Goal: Information Seeking & Learning: Learn about a topic

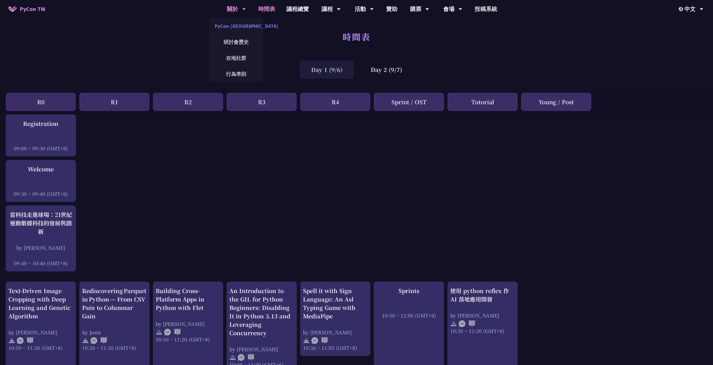
click at [238, 23] on link "PyCon [GEOGRAPHIC_DATA]" at bounding box center [236, 25] width 54 height 13
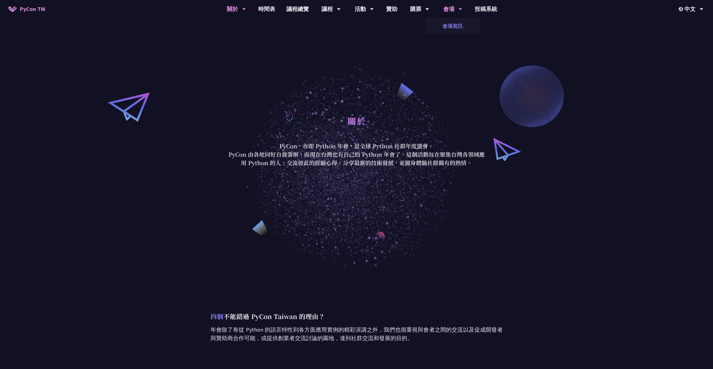
click at [452, 26] on link "會場資訊" at bounding box center [453, 25] width 54 height 13
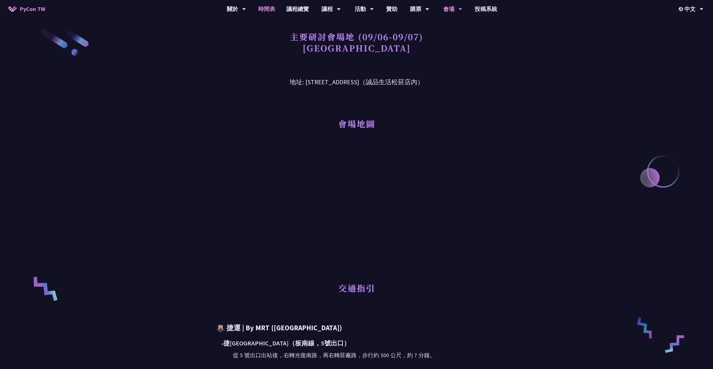
click at [271, 8] on link "時間表" at bounding box center [267, 9] width 28 height 18
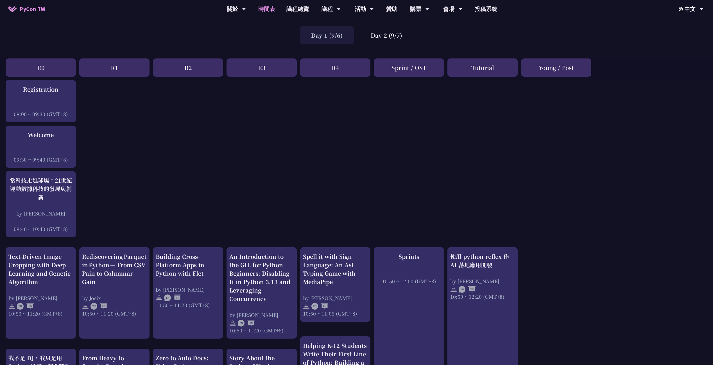
scroll to position [28, 0]
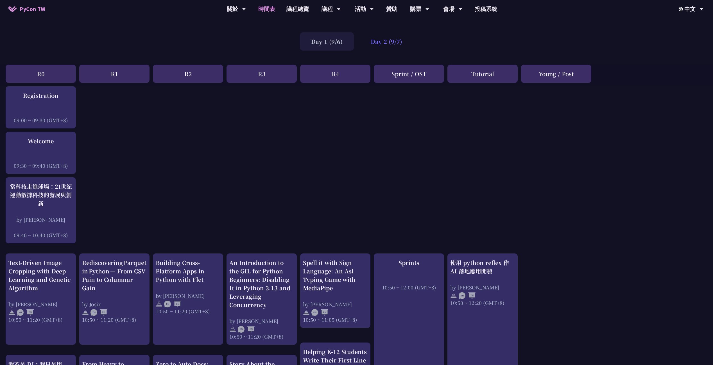
click at [386, 43] on div "Day 2 (9/7)" at bounding box center [387, 41] width 54 height 18
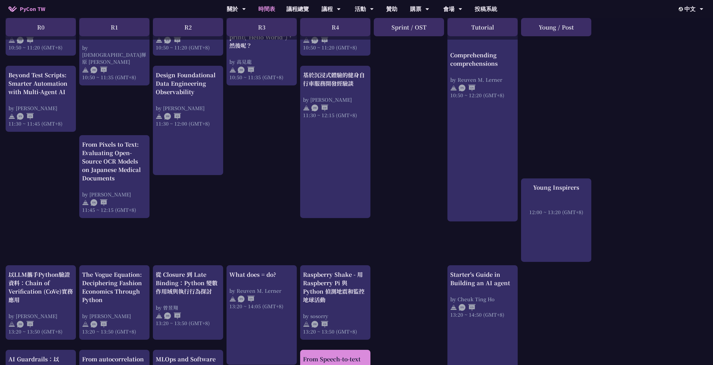
scroll to position [309, 0]
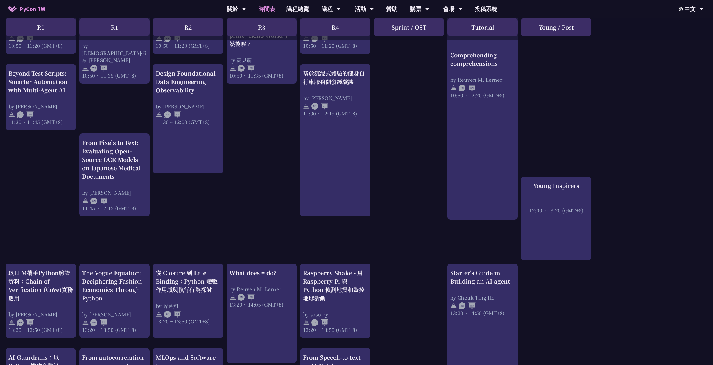
drag, startPoint x: 379, startPoint y: 213, endPoint x: 389, endPoint y: 204, distance: 13.9
click at [379, 213] on div "print("Hello World")，然後呢？ by [PERSON_NAME] 10:50 ~ 11:35 (GMT+8) What does = do…" at bounding box center [356, 247] width 713 height 884
click at [418, 25] on link "購票資訊" at bounding box center [420, 25] width 54 height 13
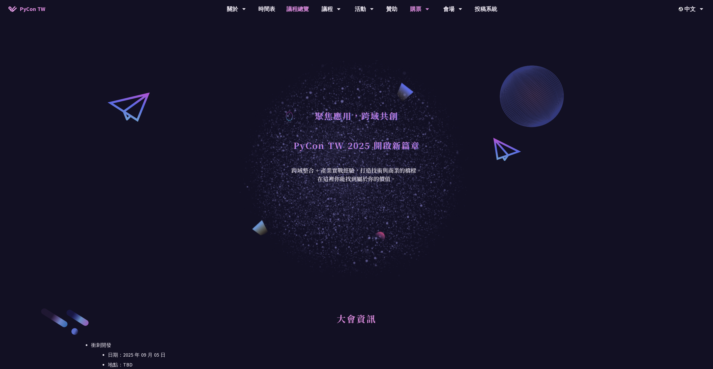
click at [289, 7] on link "議程總覽" at bounding box center [298, 9] width 34 height 18
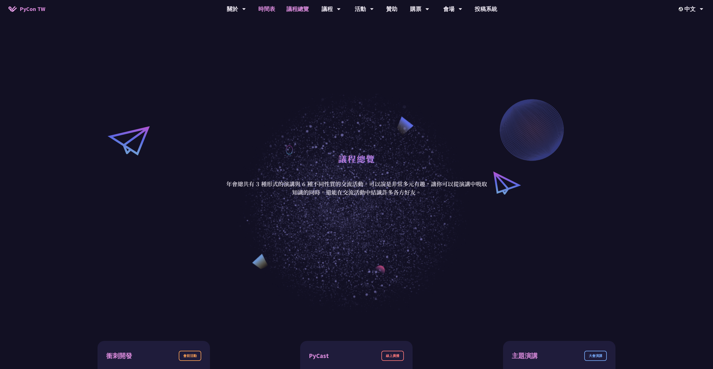
click at [266, 8] on link "時間表" at bounding box center [267, 9] width 28 height 18
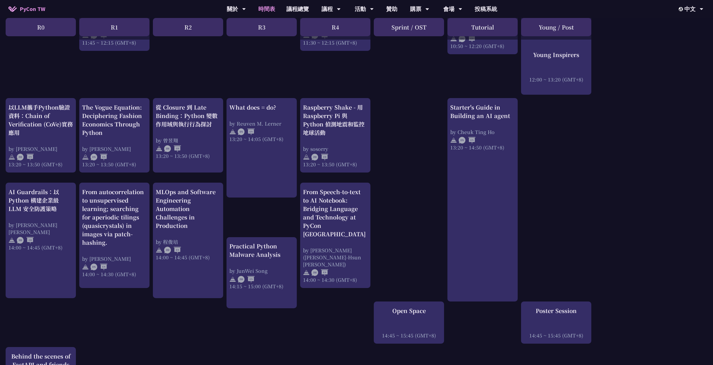
scroll to position [478, 0]
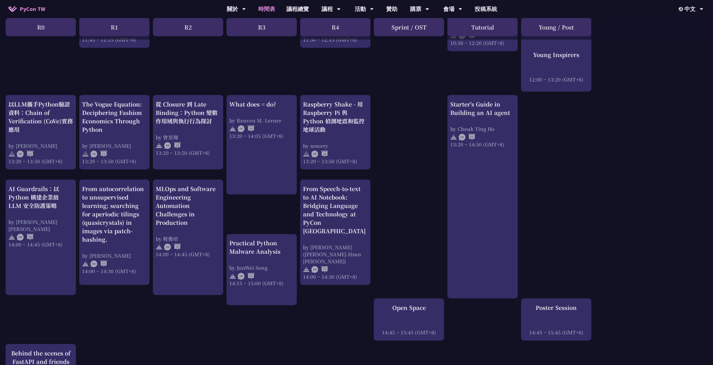
drag, startPoint x: 177, startPoint y: 228, endPoint x: 147, endPoint y: 297, distance: 75.1
click at [146, 297] on div "print("Hello World")，然後呢？ by [PERSON_NAME] 10:50 ~ 11:35 (GMT+8) What does = do…" at bounding box center [356, 78] width 713 height 884
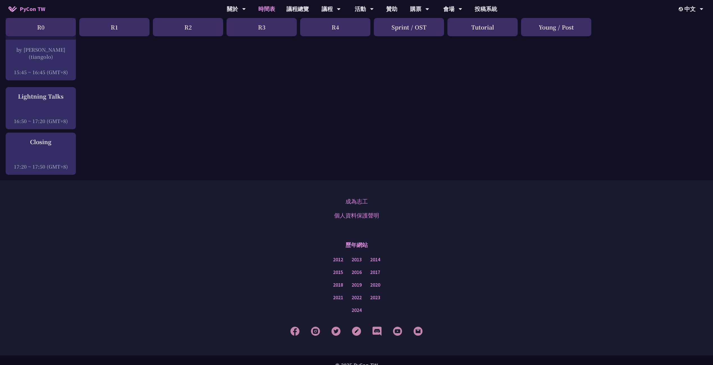
scroll to position [828, 0]
